Goal: Task Accomplishment & Management: Use online tool/utility

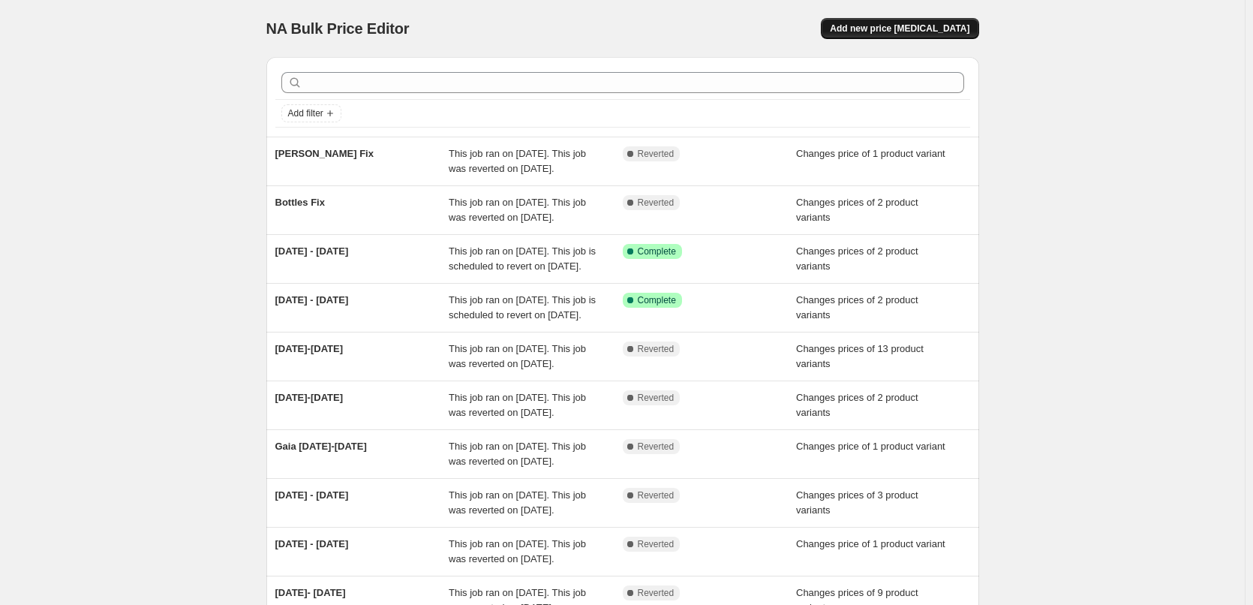
click at [892, 29] on span "Add new price [MEDICAL_DATA]" at bounding box center [900, 29] width 140 height 12
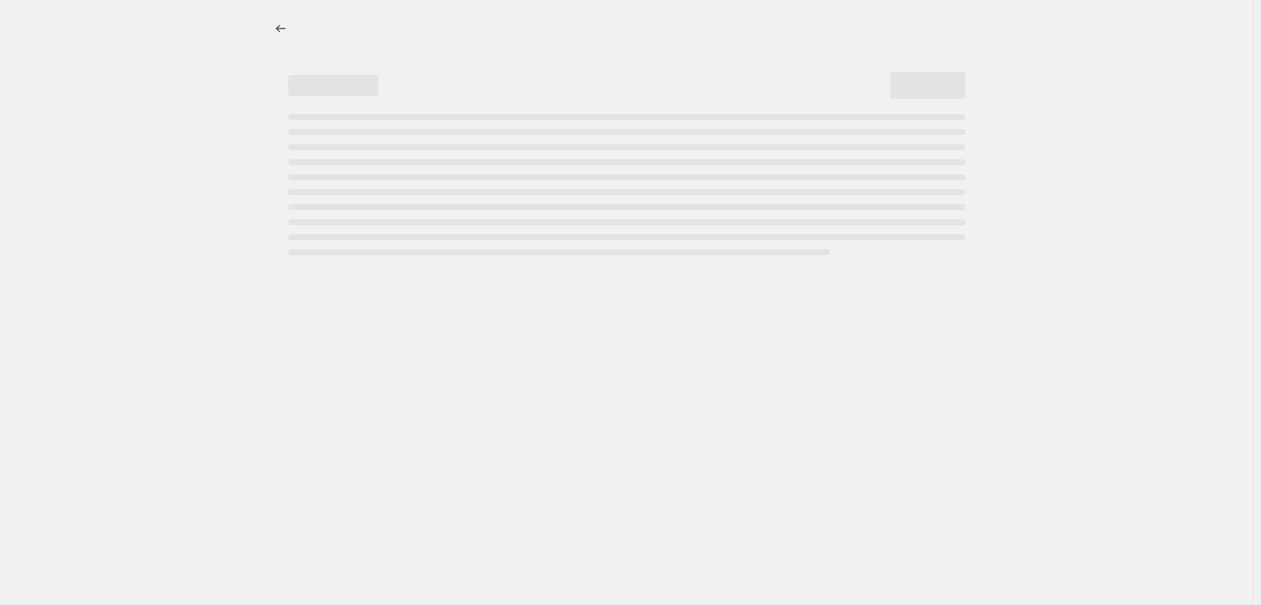
select select "percentage"
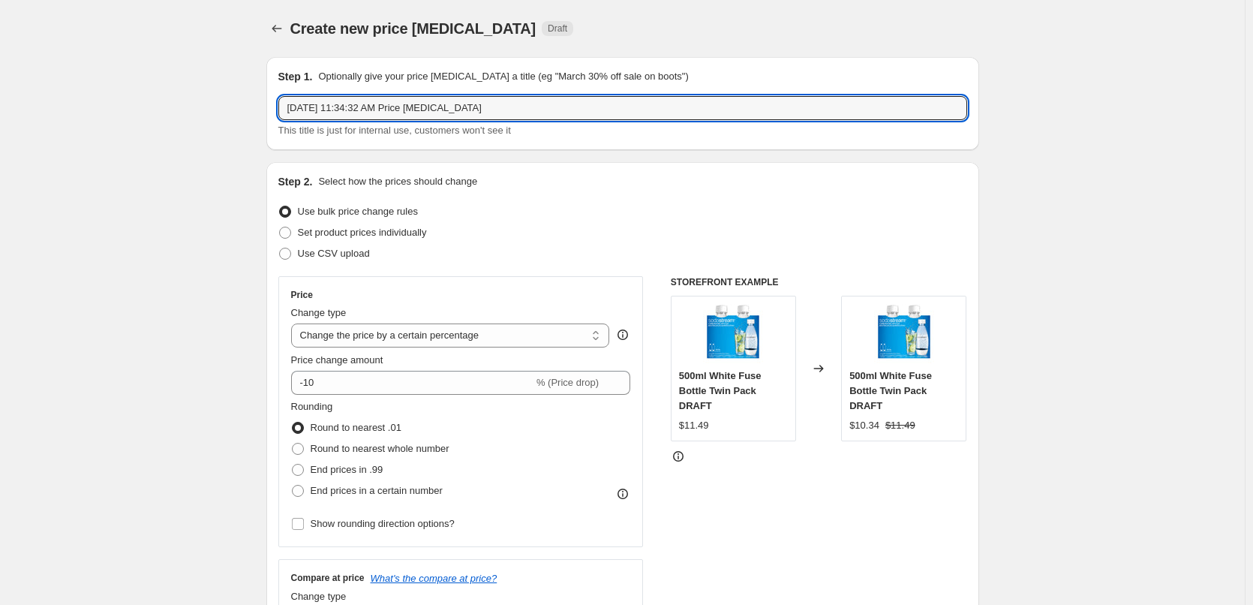
drag, startPoint x: 533, startPoint y: 110, endPoint x: 197, endPoint y: 98, distance: 335.7
type input "Duo Fix"
click at [394, 236] on span "Set product prices individually" at bounding box center [362, 232] width 129 height 11
click at [280, 227] on input "Set product prices individually" at bounding box center [279, 227] width 1 height 1
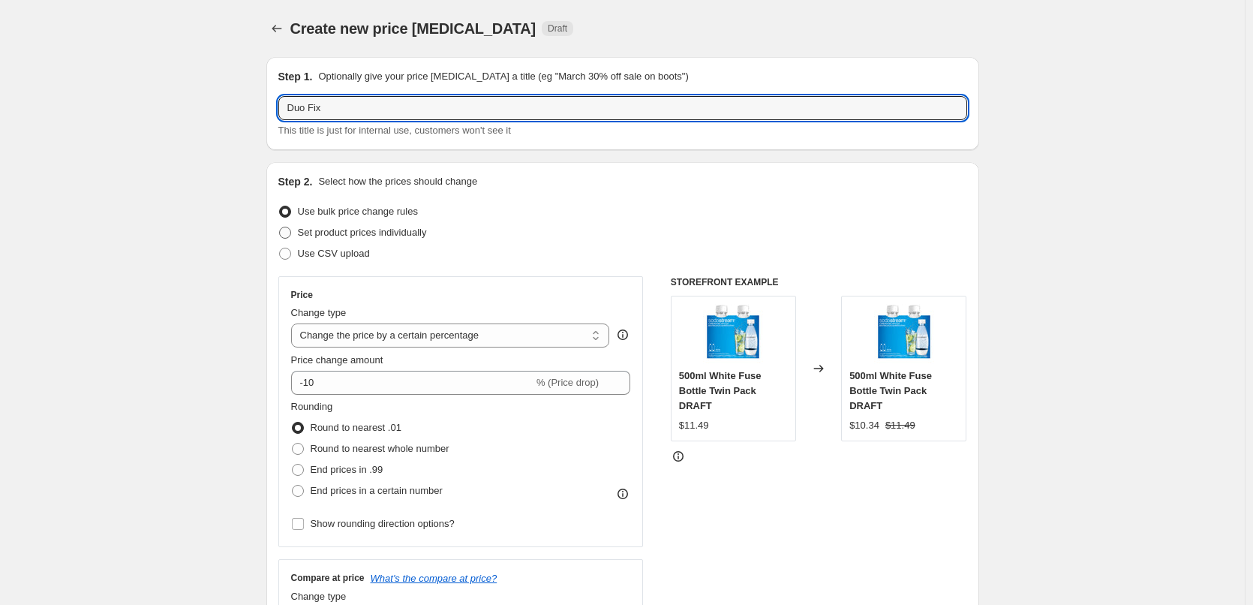
radio input "true"
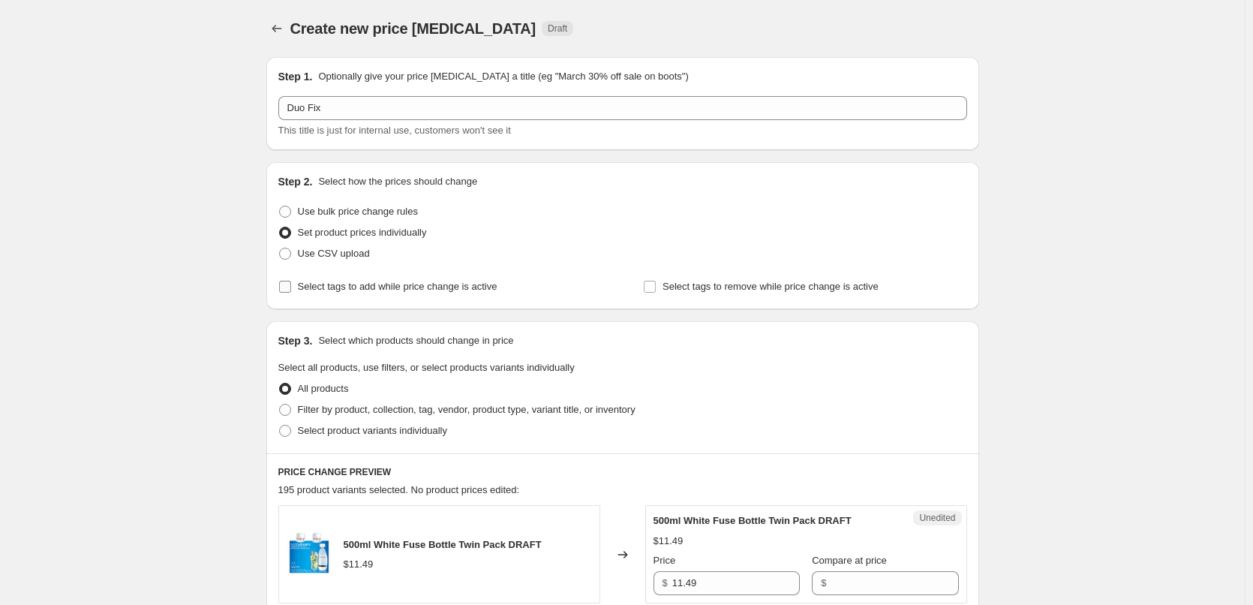
click at [288, 288] on input "Select tags to add while price change is active" at bounding box center [285, 287] width 12 height 12
checkbox input "true"
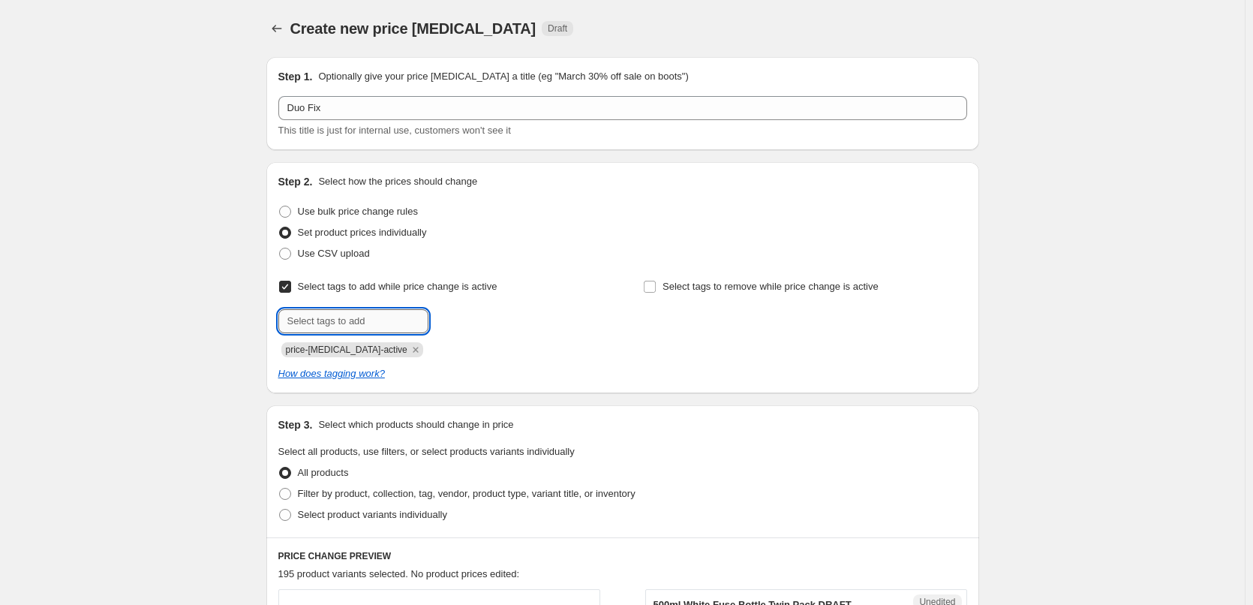
click at [341, 317] on input "text" at bounding box center [353, 321] width 150 height 24
type input "sale"
click at [470, 323] on span "sale" at bounding box center [469, 319] width 17 height 11
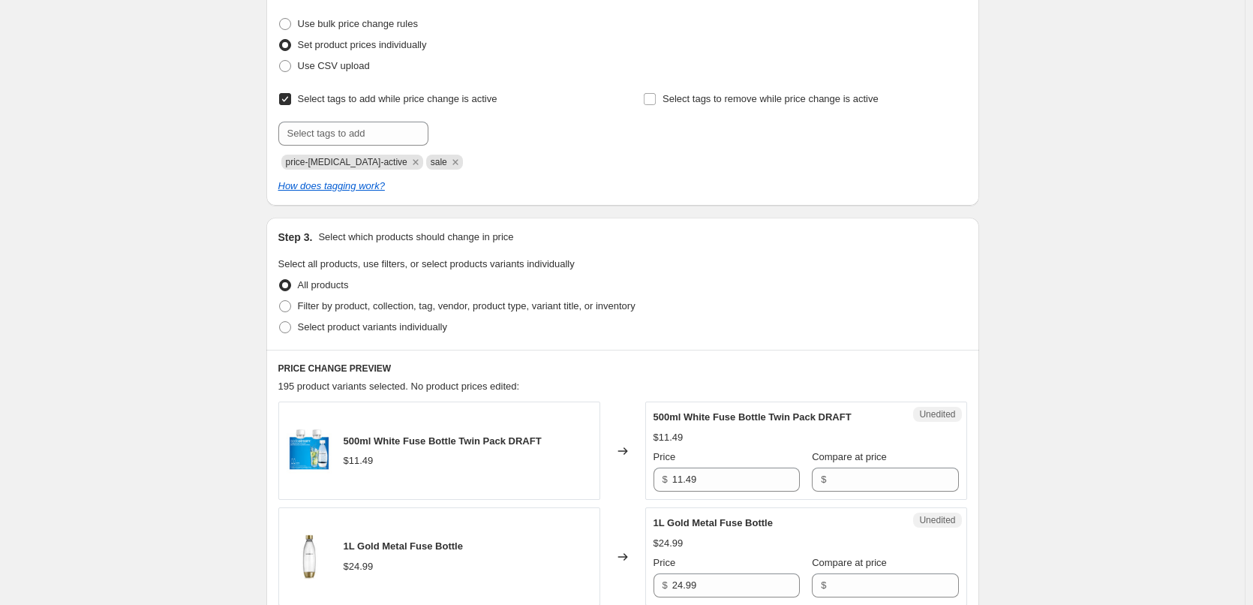
scroll to position [225, 0]
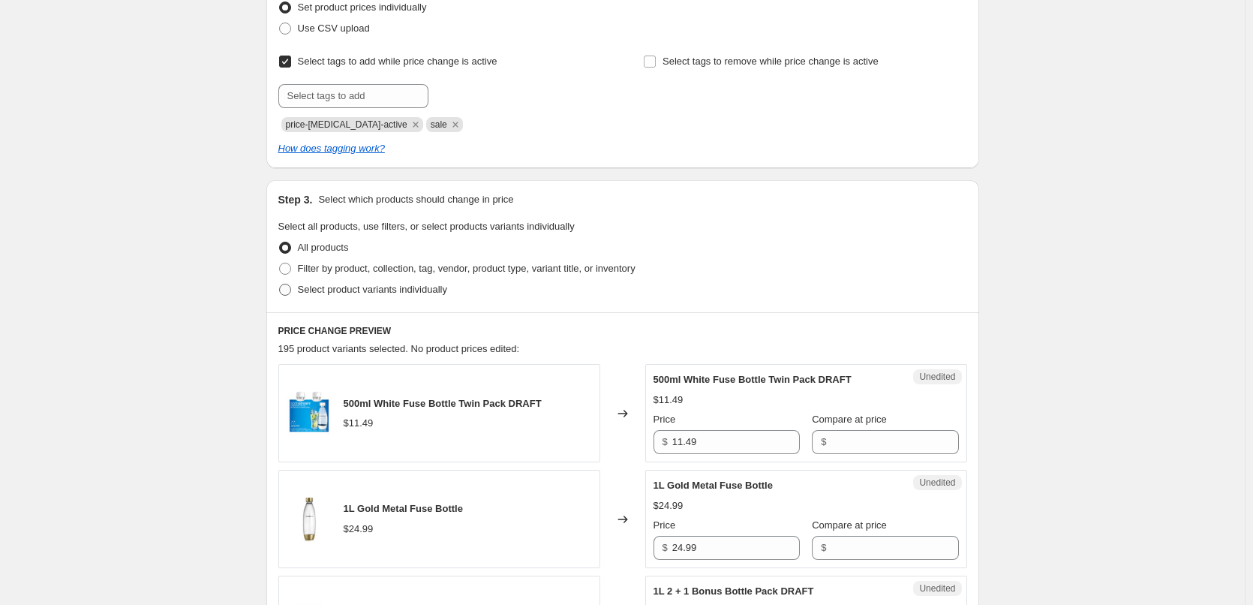
click at [413, 294] on span "Select product variants individually" at bounding box center [372, 289] width 149 height 11
click at [280, 284] on input "Select product variants individually" at bounding box center [279, 284] width 1 height 1
radio input "true"
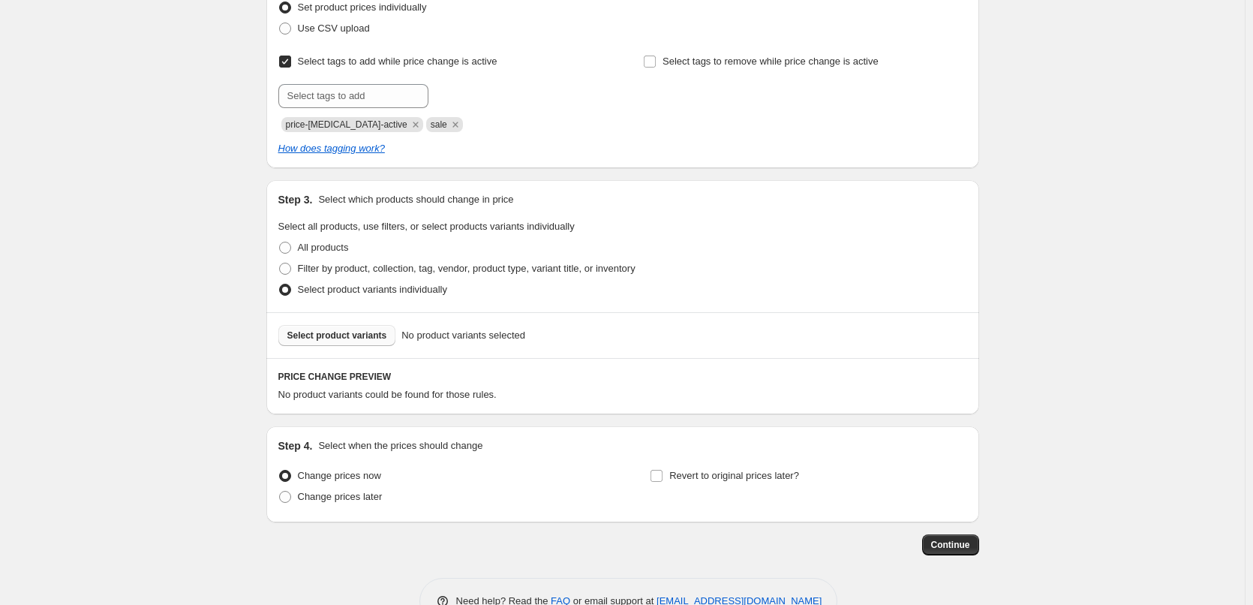
click at [366, 340] on span "Select product variants" at bounding box center [337, 335] width 100 height 12
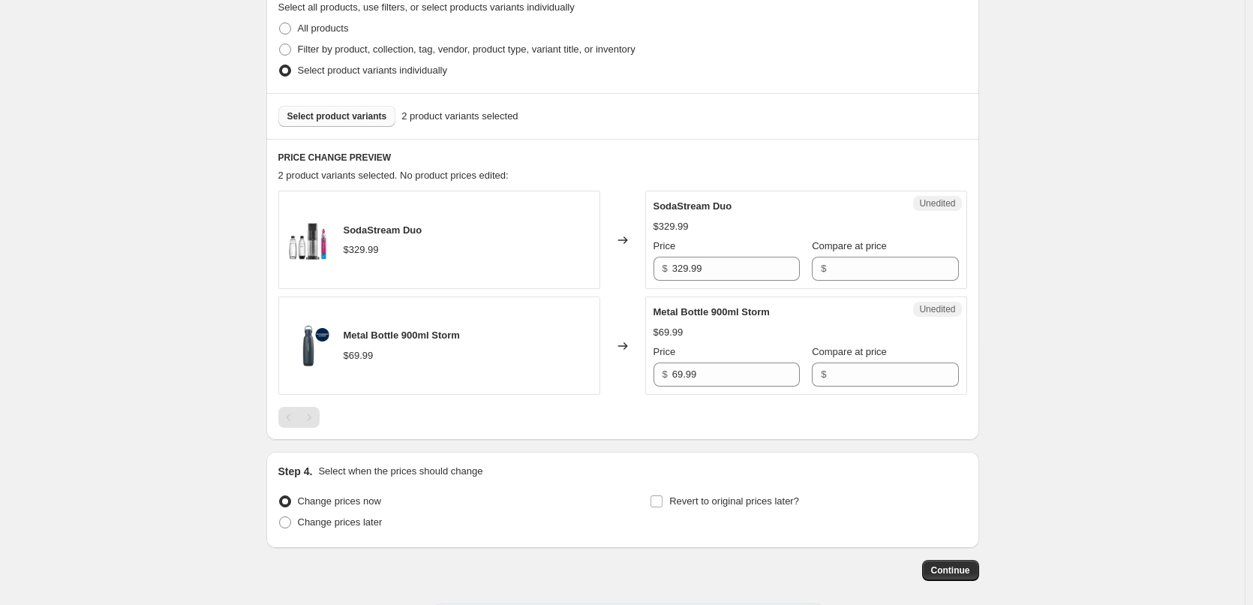
scroll to position [437, 0]
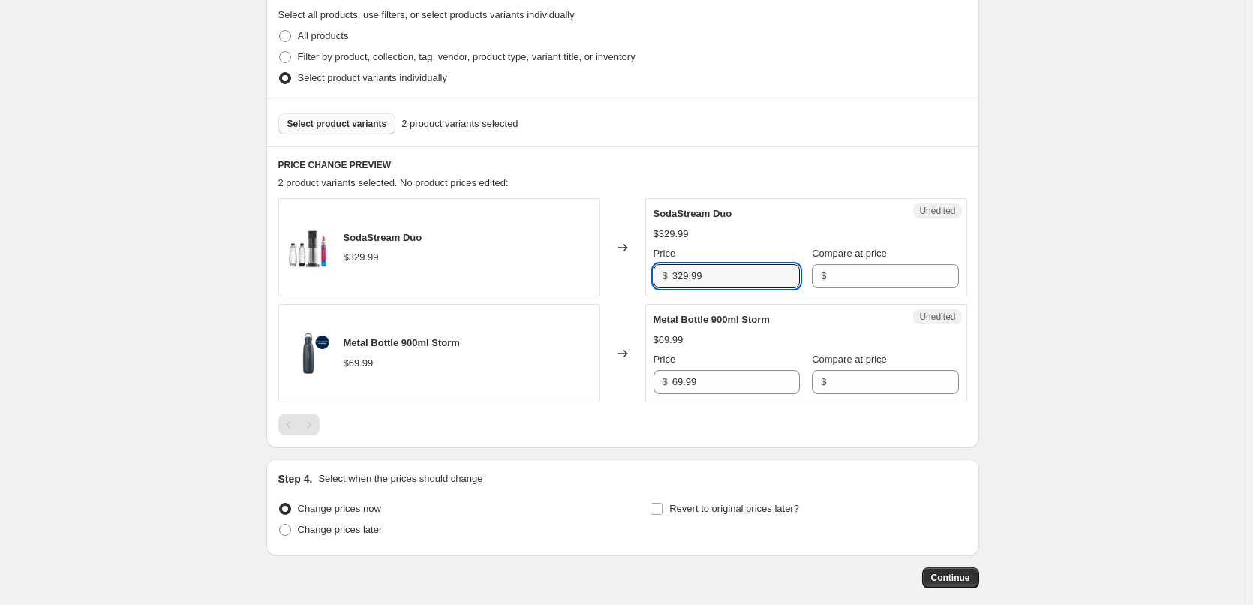
drag, startPoint x: 687, startPoint y: 275, endPoint x: 639, endPoint y: 268, distance: 47.9
click at [639, 268] on div "SodaStream Duo $329.99 Changed to Unedited SodaStream Duo $329.99 Price $ 329.9…" at bounding box center [622, 247] width 689 height 98
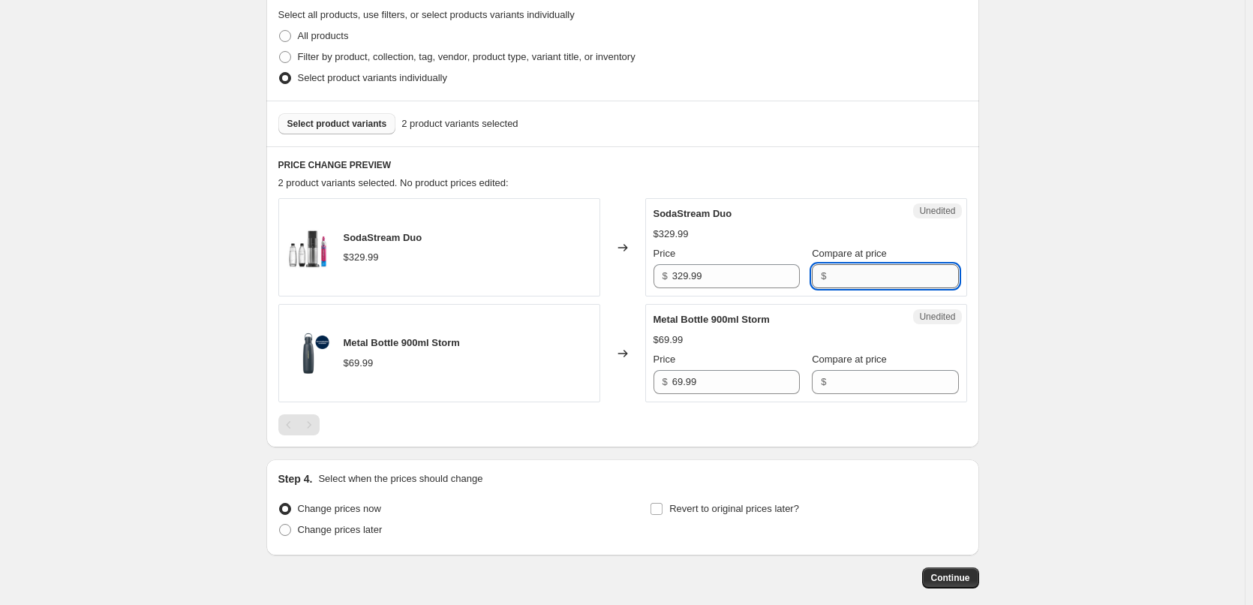
click at [877, 272] on input "Compare at price" at bounding box center [895, 276] width 128 height 24
paste input "329.99"
type input "329.99"
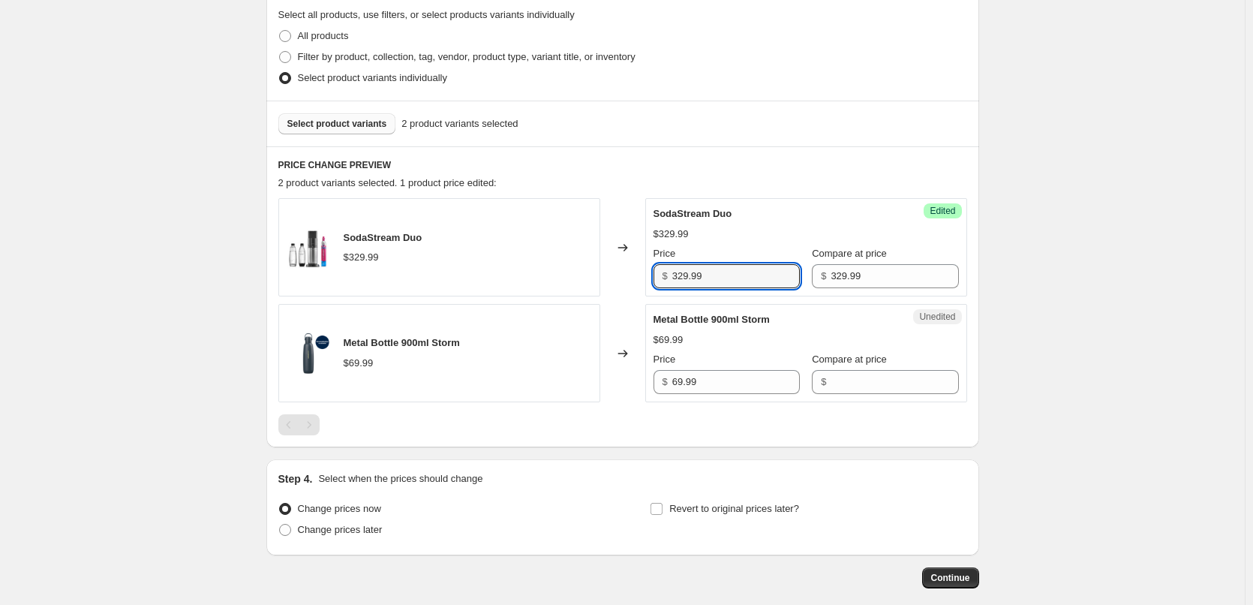
drag, startPoint x: 718, startPoint y: 278, endPoint x: 615, endPoint y: 280, distance: 103.6
click at [615, 280] on div "SodaStream Duo $329.99 Changed to Success Edited SodaStream Duo $329.99 Price $…" at bounding box center [622, 247] width 689 height 98
type input "199"
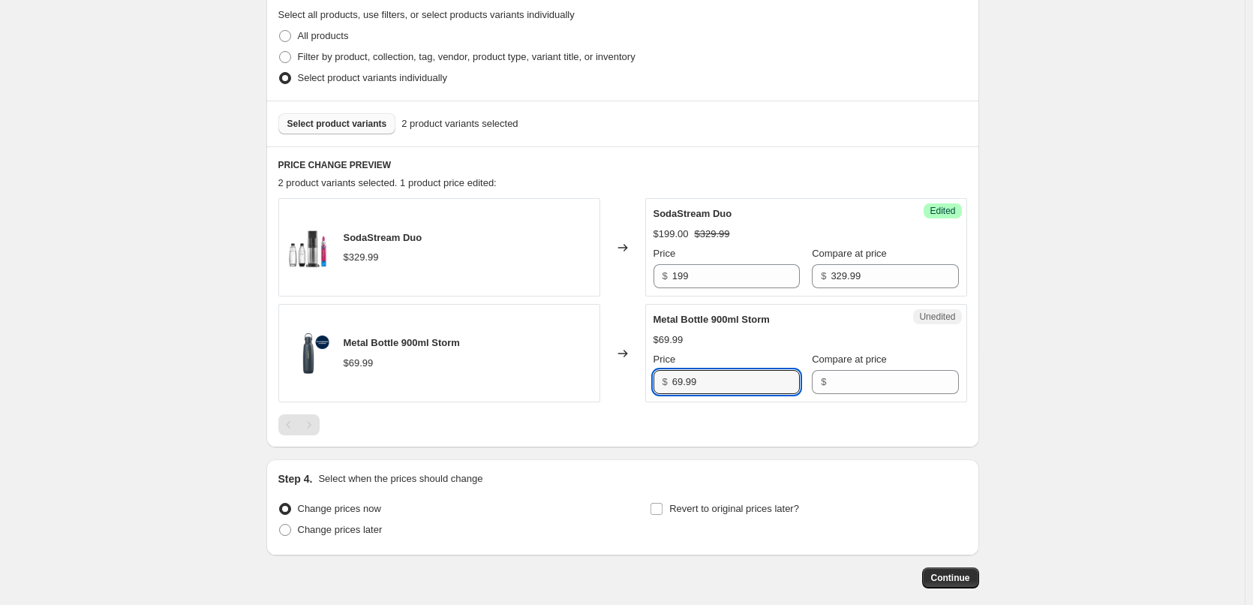
drag, startPoint x: 677, startPoint y: 381, endPoint x: 626, endPoint y: 379, distance: 51.1
click at [626, 379] on div "Metal Bottle 900ml Storm $69.99 Changed to Unedited Metal Bottle 900ml Storm $6…" at bounding box center [622, 353] width 689 height 98
click at [855, 383] on input "Compare at price" at bounding box center [895, 382] width 128 height 24
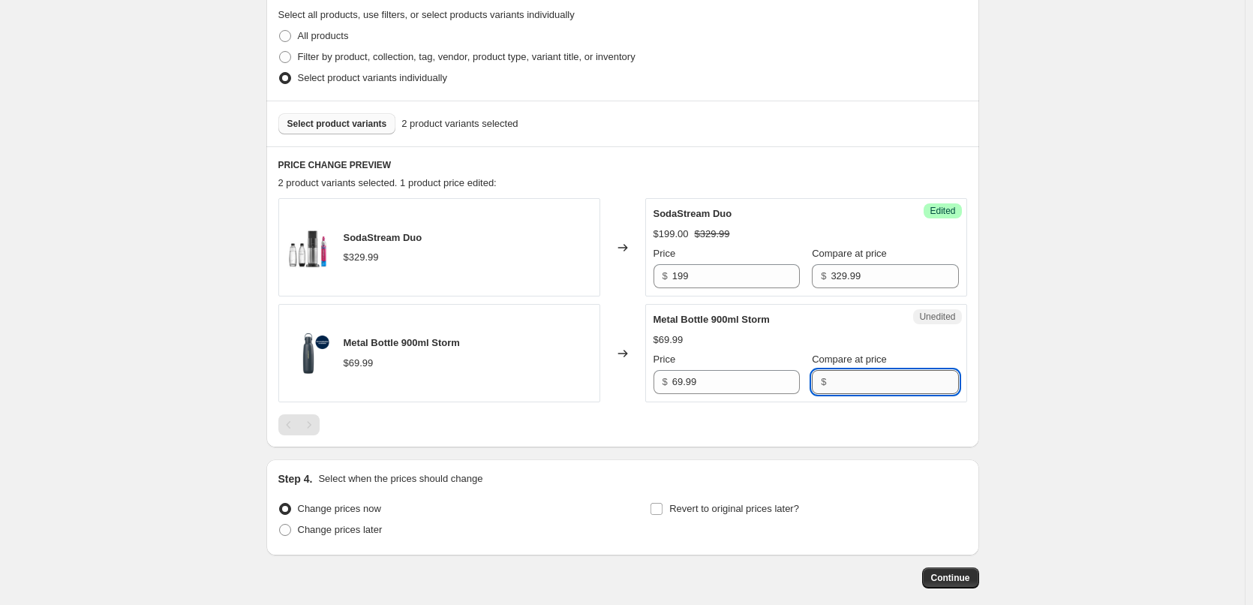
paste input "69.99"
type input "69.99"
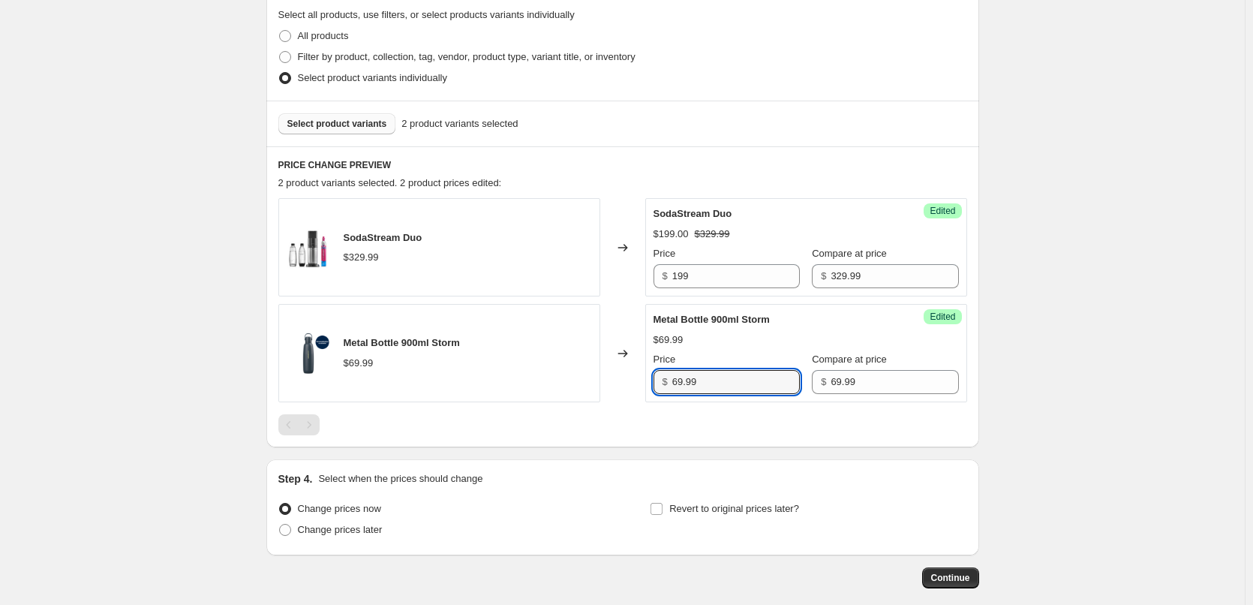
drag, startPoint x: 710, startPoint y: 381, endPoint x: 575, endPoint y: 369, distance: 135.6
click at [575, 369] on div "Metal Bottle 900ml Storm $69.99 Changed to Success Edited Metal Bottle 900ml St…" at bounding box center [622, 353] width 689 height 98
type input "39"
click at [659, 512] on input "Revert to original prices later?" at bounding box center [657, 509] width 12 height 12
checkbox input "true"
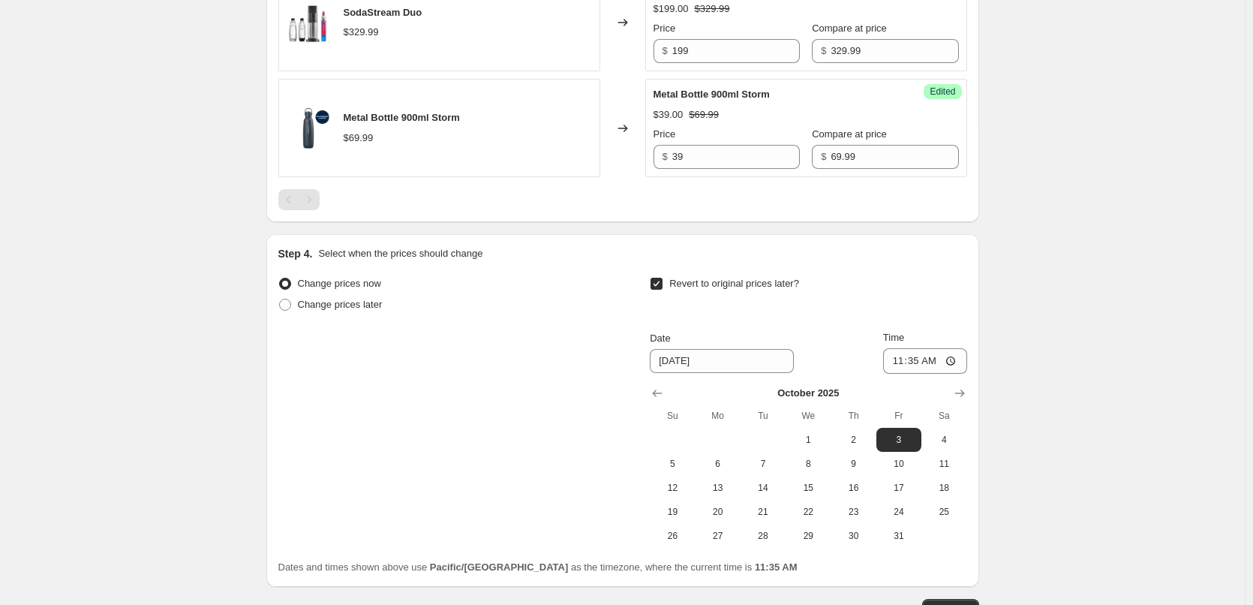
scroll to position [737, 0]
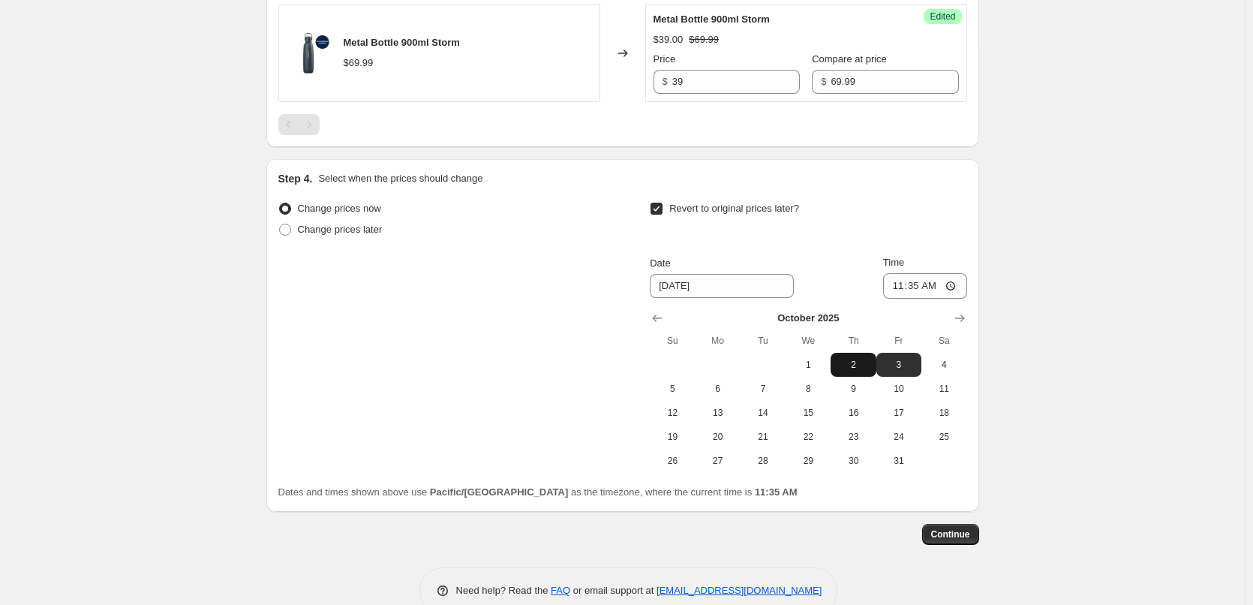
click at [853, 362] on span "2" at bounding box center [853, 365] width 33 height 12
type input "10/2/2025"
click at [900, 281] on input "11:35" at bounding box center [925, 286] width 84 height 26
click at [911, 282] on input "11:35" at bounding box center [925, 286] width 84 height 26
type input "23:55"
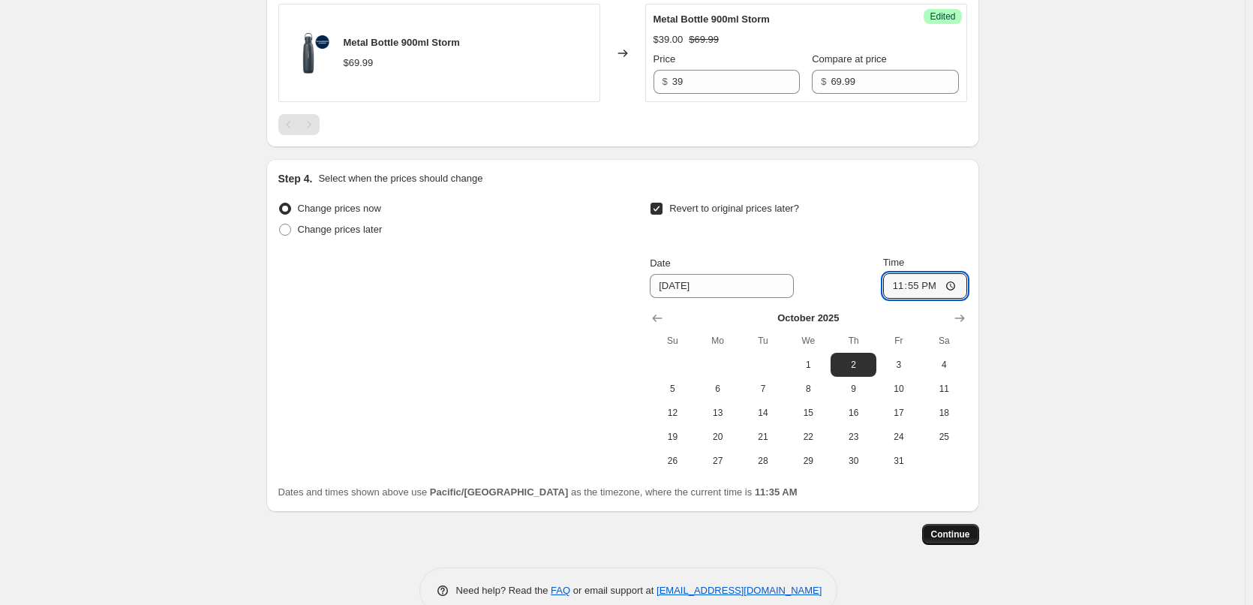
click at [952, 535] on span "Continue" at bounding box center [950, 534] width 39 height 12
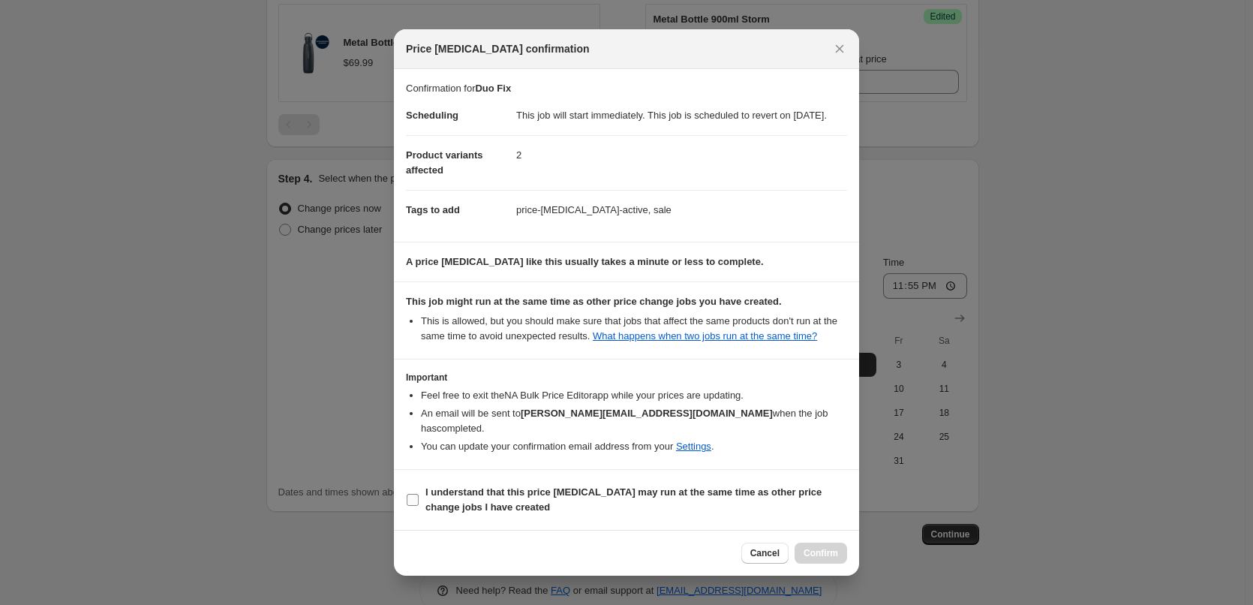
click at [415, 499] on input "I understand that this price change job may run at the same time as other price…" at bounding box center [413, 500] width 12 height 12
checkbox input "true"
click at [838, 560] on button "Confirm" at bounding box center [821, 553] width 53 height 21
